Goal: Task Accomplishment & Management: Use online tool/utility

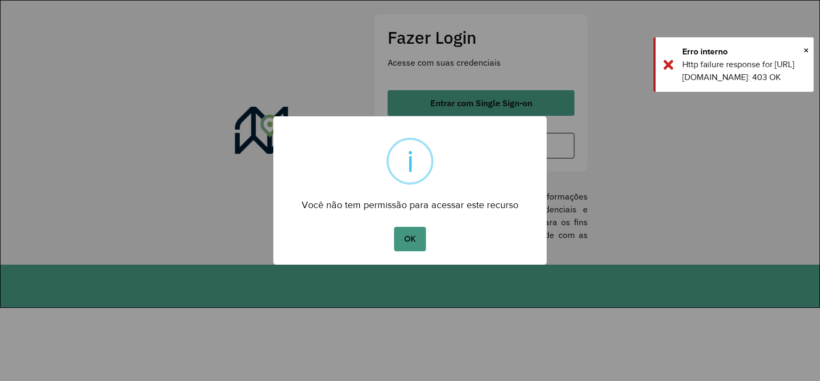
click at [419, 233] on button "OK" at bounding box center [410, 239] width 32 height 25
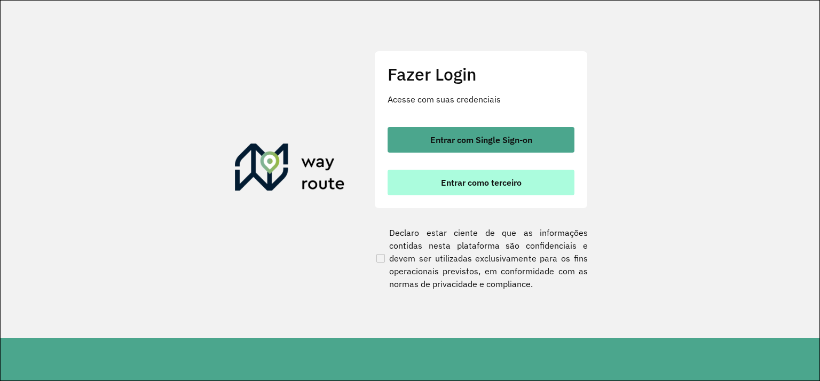
click at [466, 186] on span "Entrar como terceiro" at bounding box center [481, 182] width 81 height 9
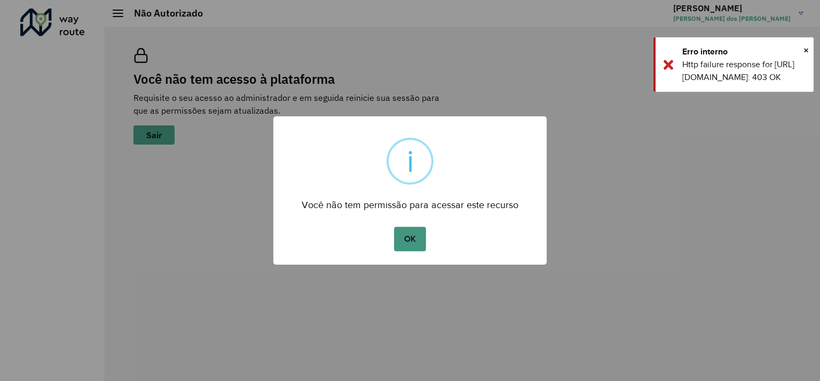
click at [422, 233] on button "OK" at bounding box center [410, 239] width 32 height 25
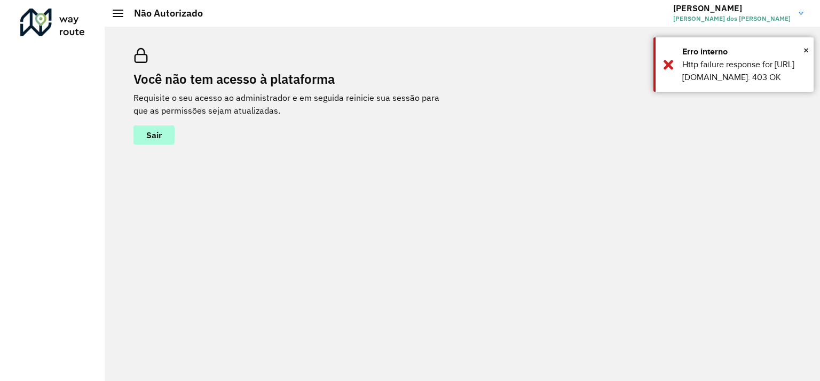
click at [167, 142] on button "Sair" at bounding box center [153, 134] width 41 height 19
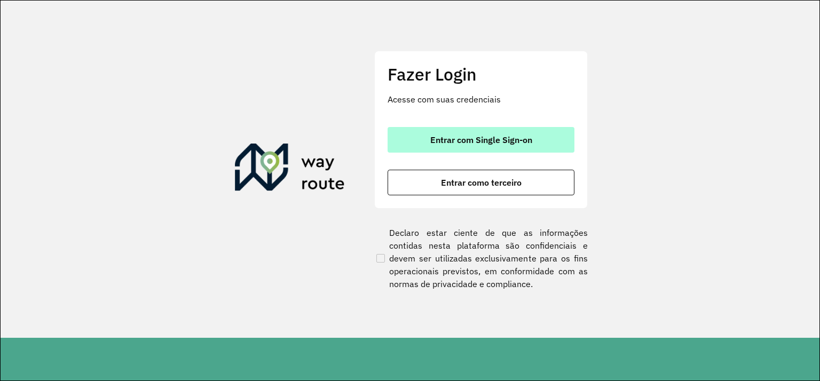
click at [512, 141] on span "Entrar com Single Sign-on" at bounding box center [481, 140] width 102 height 9
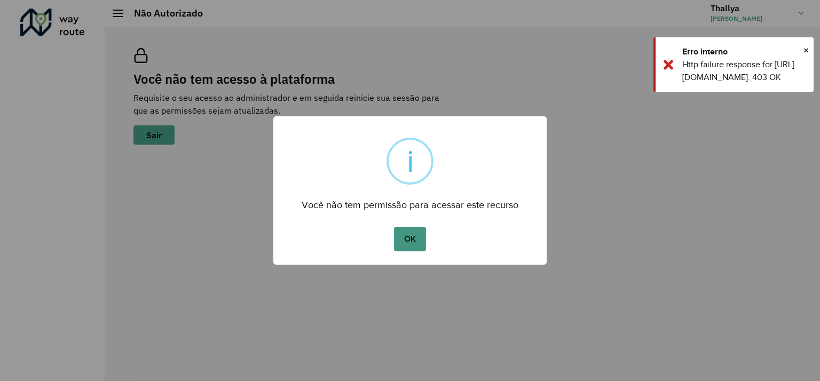
click at [419, 243] on button "OK" at bounding box center [410, 239] width 32 height 25
